Goal: Task Accomplishment & Management: Manage account settings

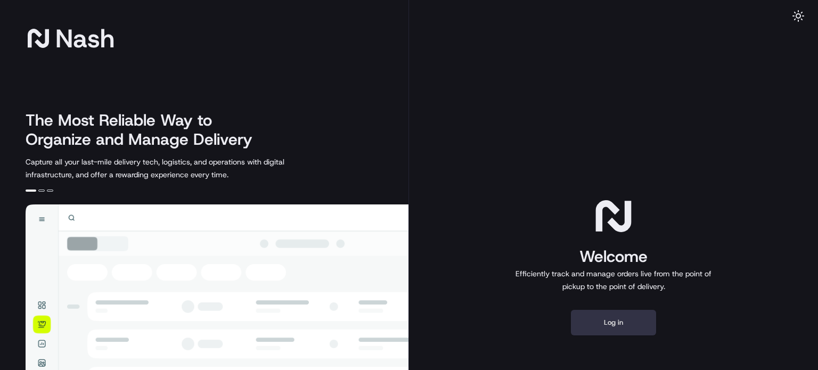
click at [644, 329] on button "Log in" at bounding box center [613, 323] width 85 height 26
